Goal: Navigation & Orientation: Find specific page/section

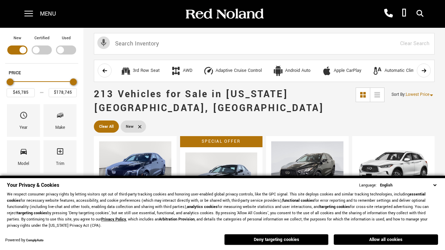
scroll to position [241, 0]
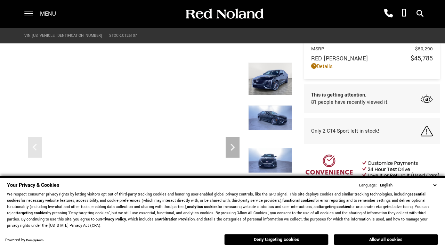
scroll to position [324, 0]
